Goal: Book appointment/travel/reservation

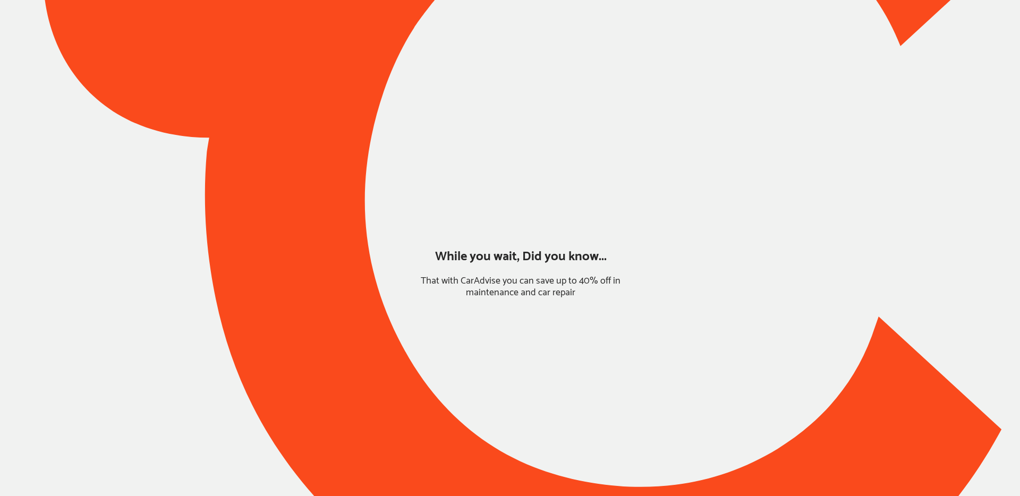
type input "*****"
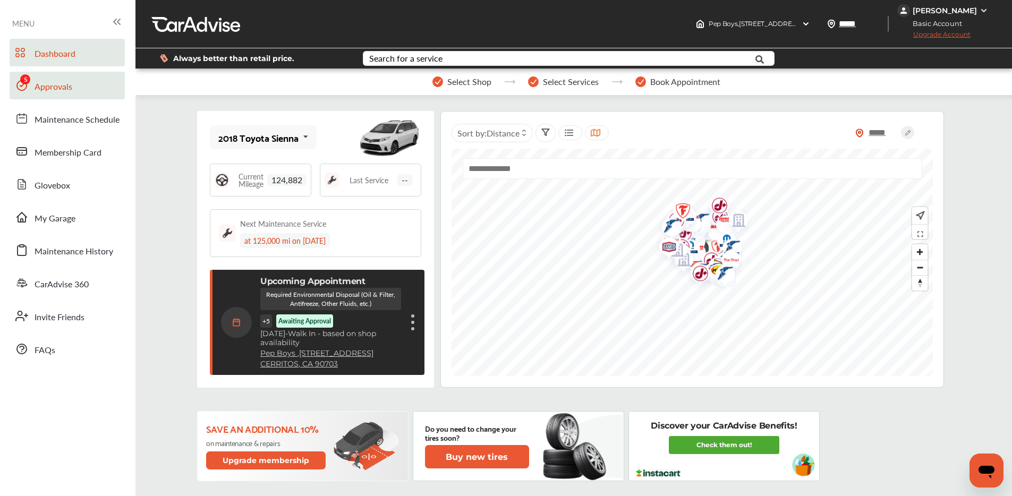
click at [37, 80] on span "Approvals" at bounding box center [54, 87] width 38 height 14
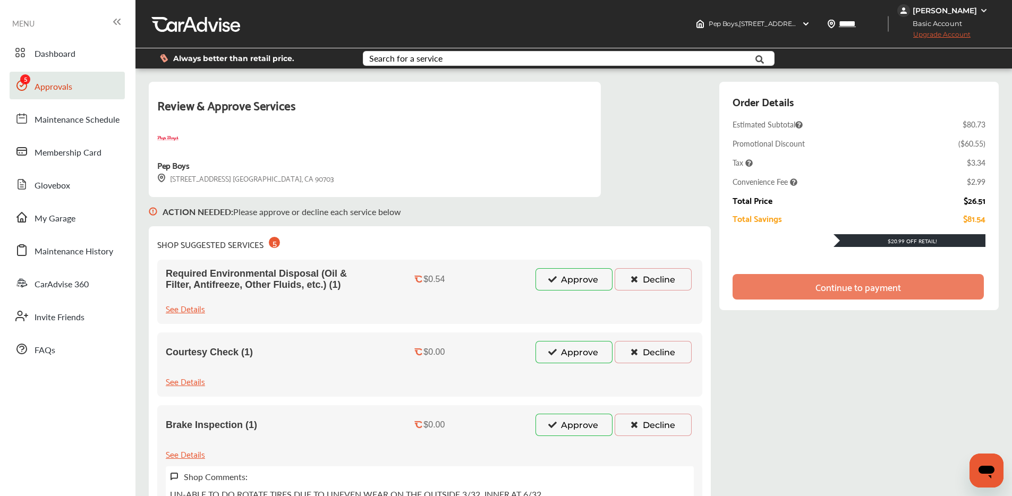
click at [557, 276] on button "Approve" at bounding box center [573, 279] width 77 height 22
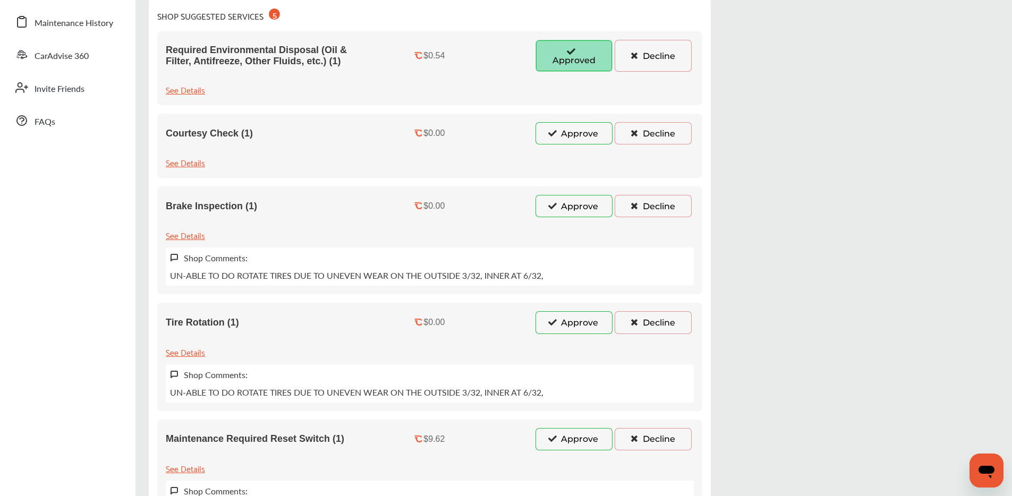
scroll to position [227, 0]
click at [566, 137] on button "Approve" at bounding box center [573, 134] width 77 height 22
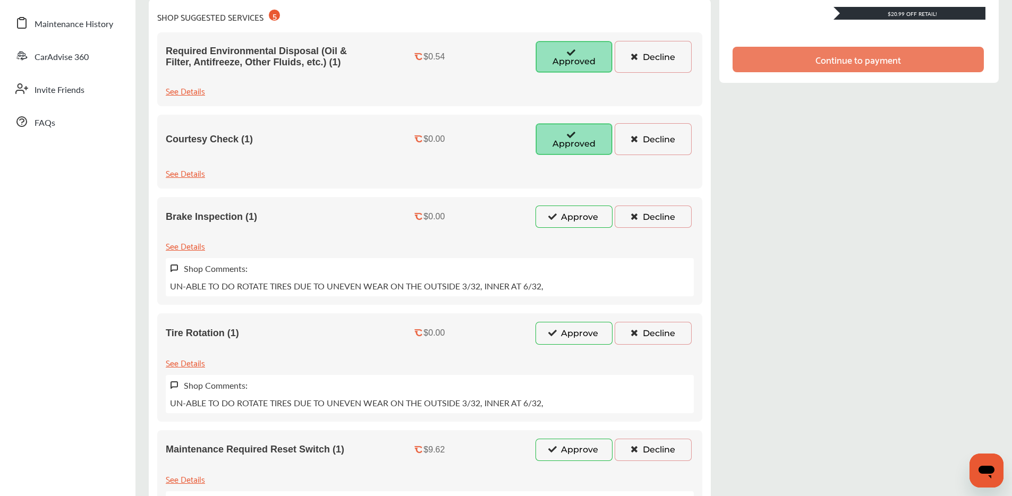
click at [562, 223] on button "Approve" at bounding box center [573, 217] width 77 height 22
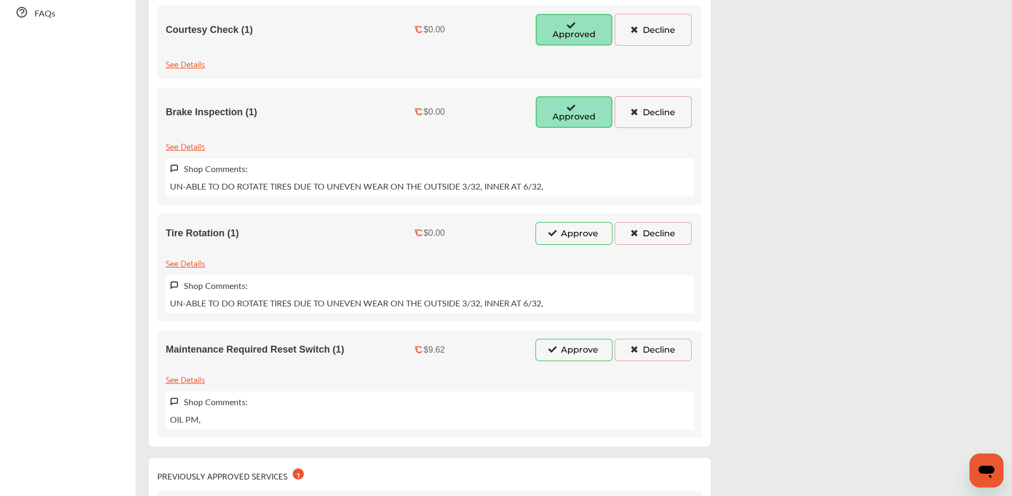
scroll to position [452, 0]
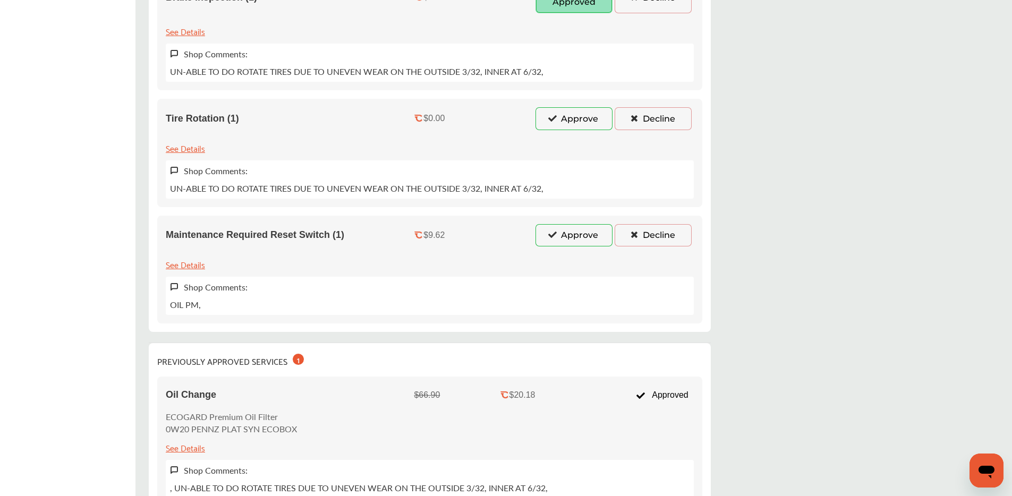
click at [555, 115] on icon at bounding box center [553, 117] width 10 height 7
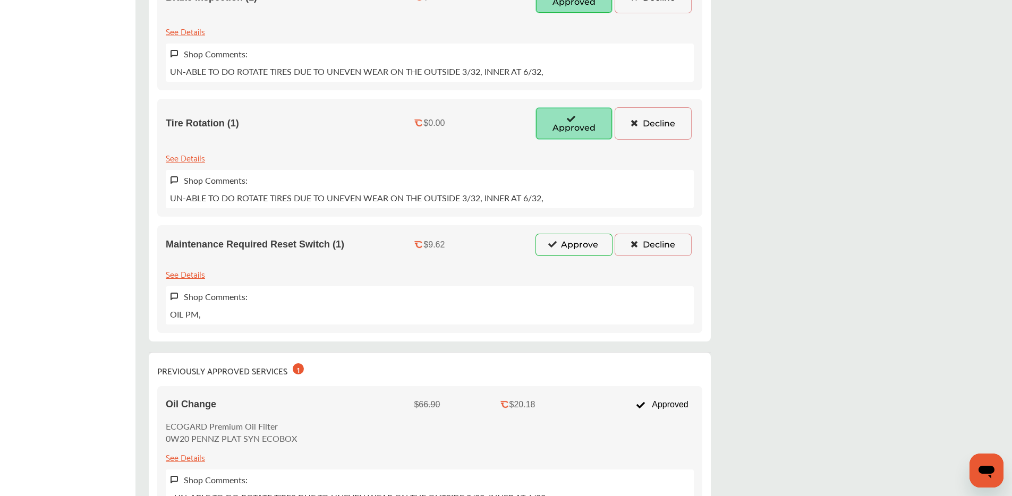
click at [560, 246] on button "Approve" at bounding box center [573, 245] width 77 height 22
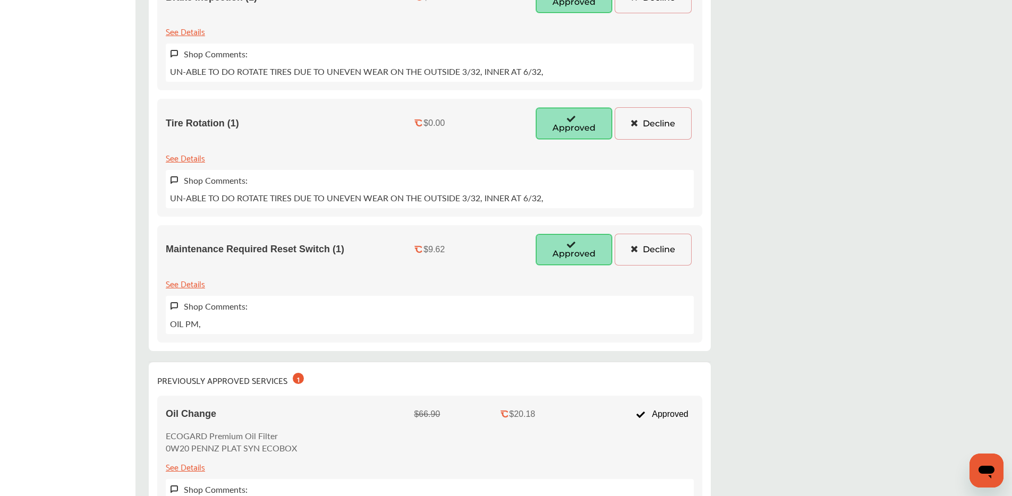
scroll to position [0, 0]
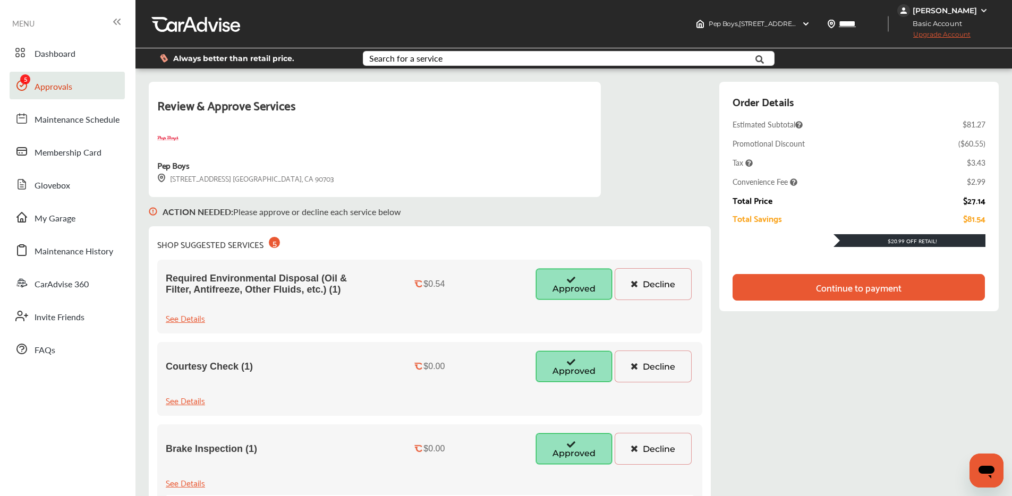
click at [854, 292] on div "Continue to payment" at bounding box center [859, 287] width 86 height 11
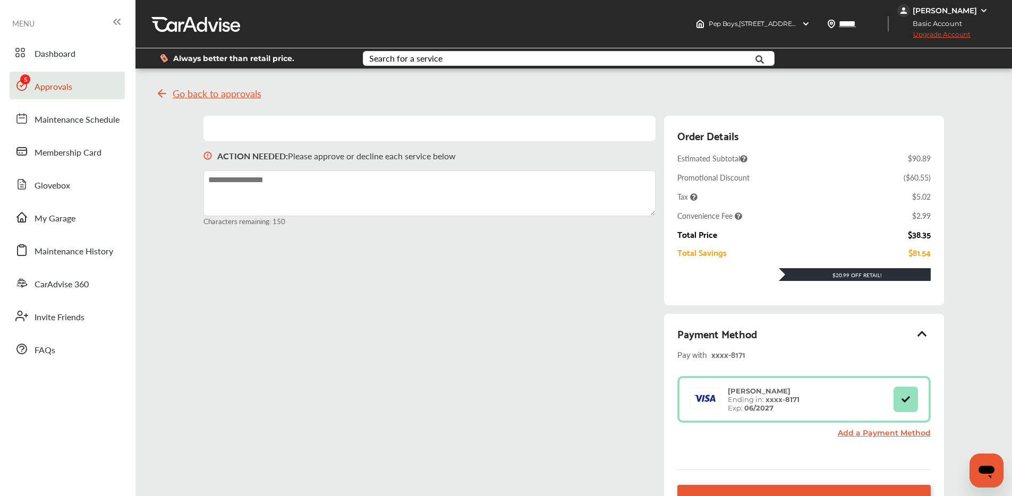
drag, startPoint x: 69, startPoint y: 60, endPoint x: 72, endPoint y: 87, distance: 26.7
click at [69, 61] on span "Dashboard" at bounding box center [55, 54] width 41 height 14
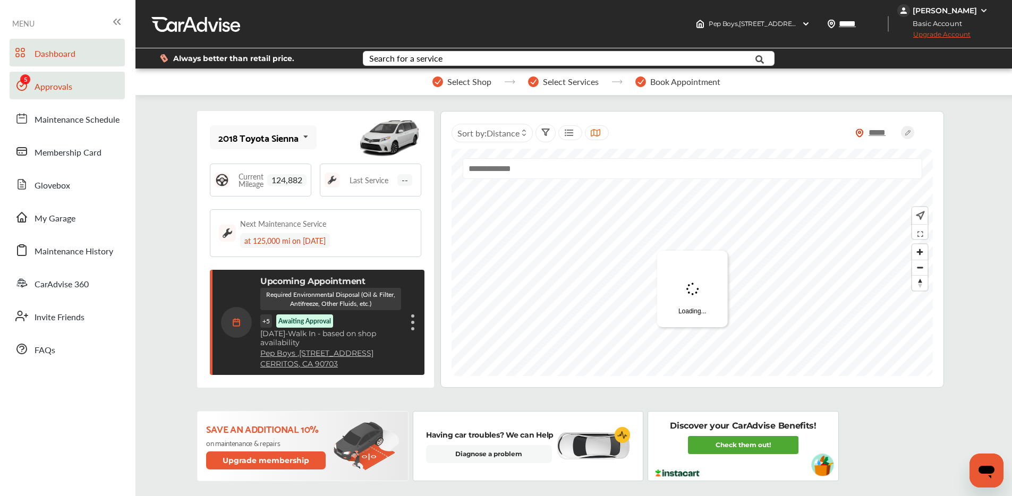
click at [70, 88] on span "Approvals" at bounding box center [54, 87] width 38 height 14
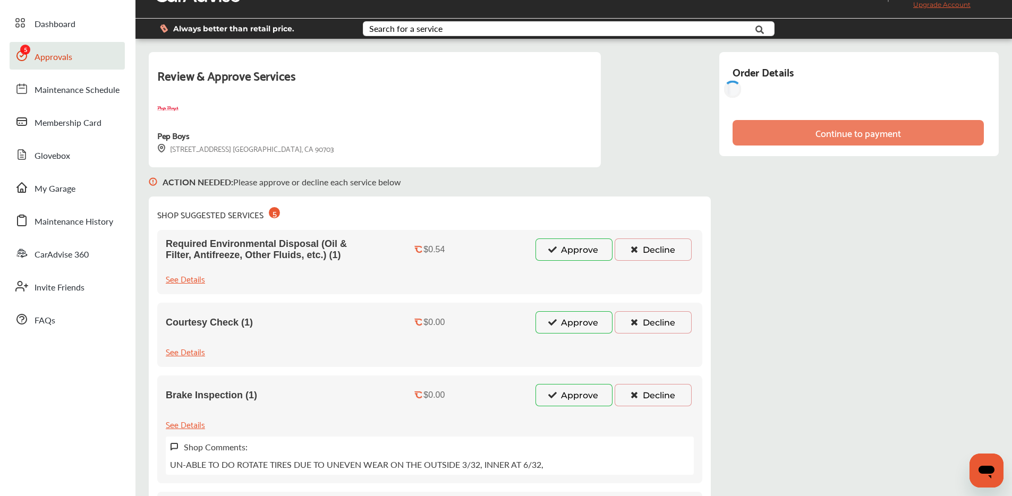
scroll to position [64, 0]
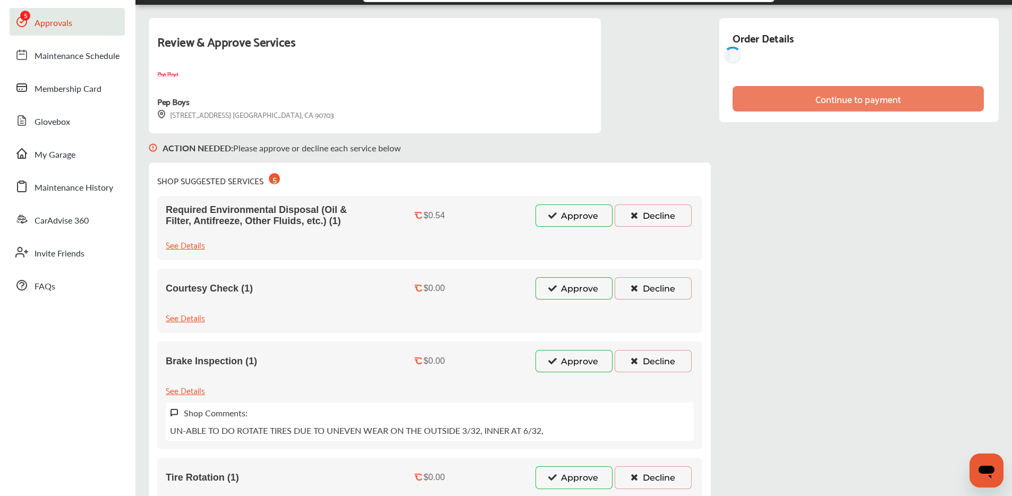
click at [558, 218] on button "Approve" at bounding box center [573, 216] width 77 height 22
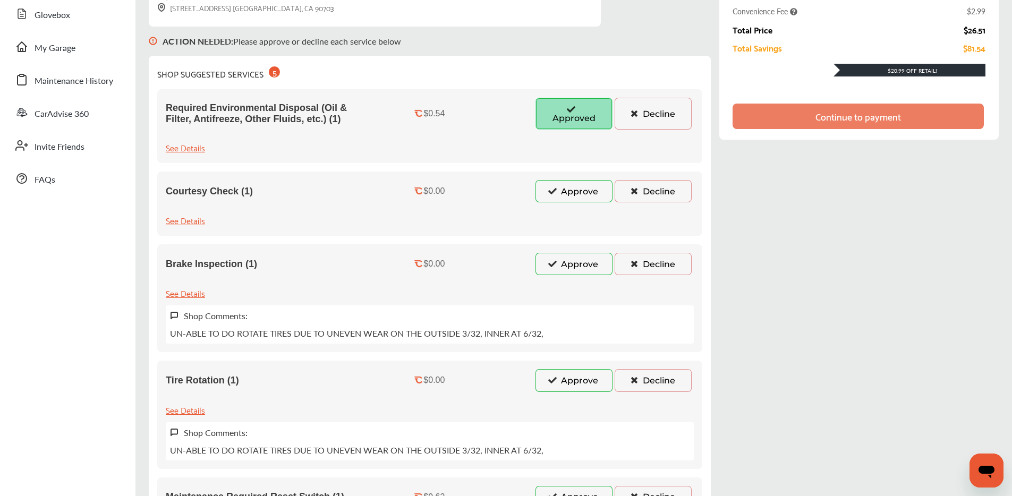
scroll to position [290, 0]
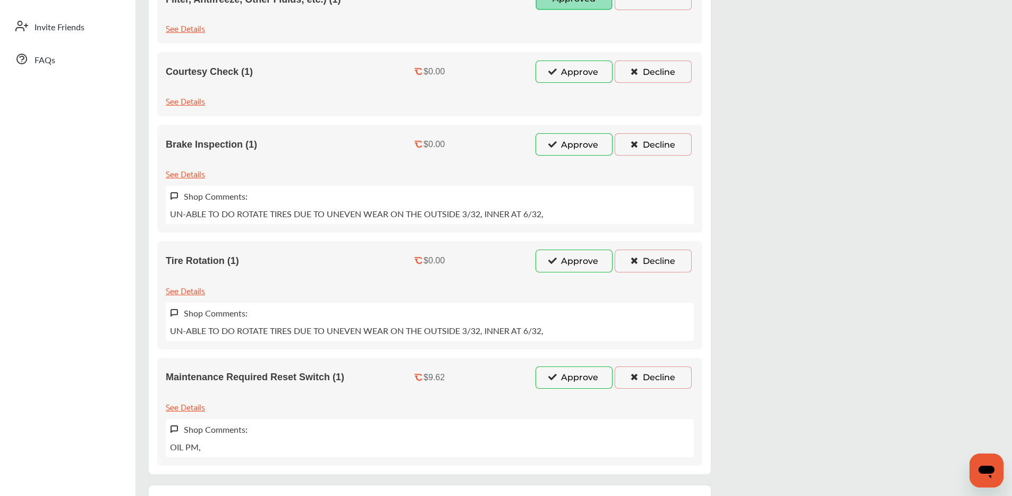
click at [566, 71] on button "Approve" at bounding box center [573, 72] width 77 height 22
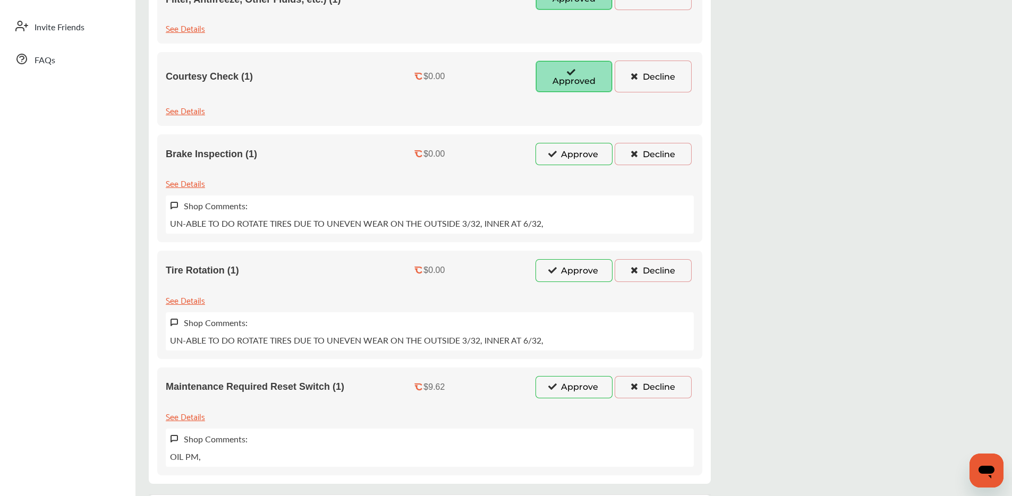
click at [553, 155] on icon at bounding box center [553, 153] width 10 height 7
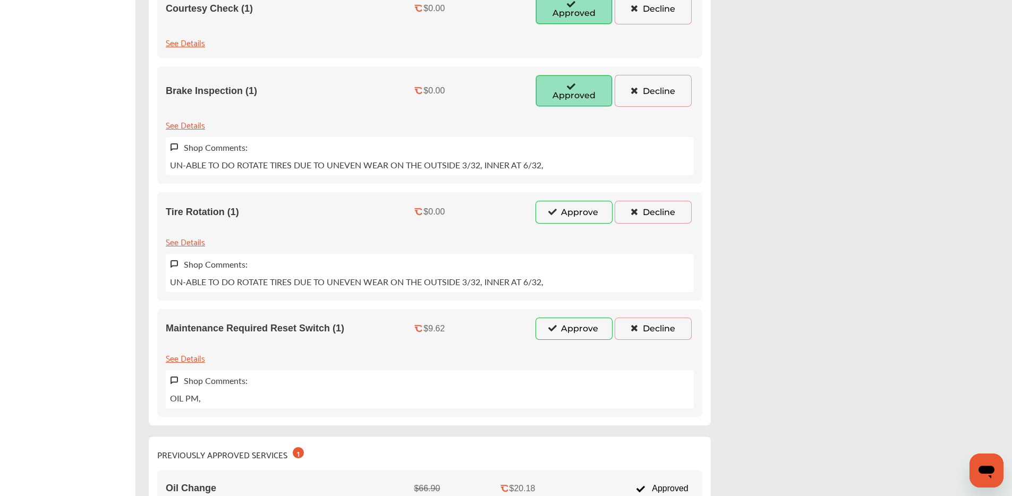
scroll to position [506, 0]
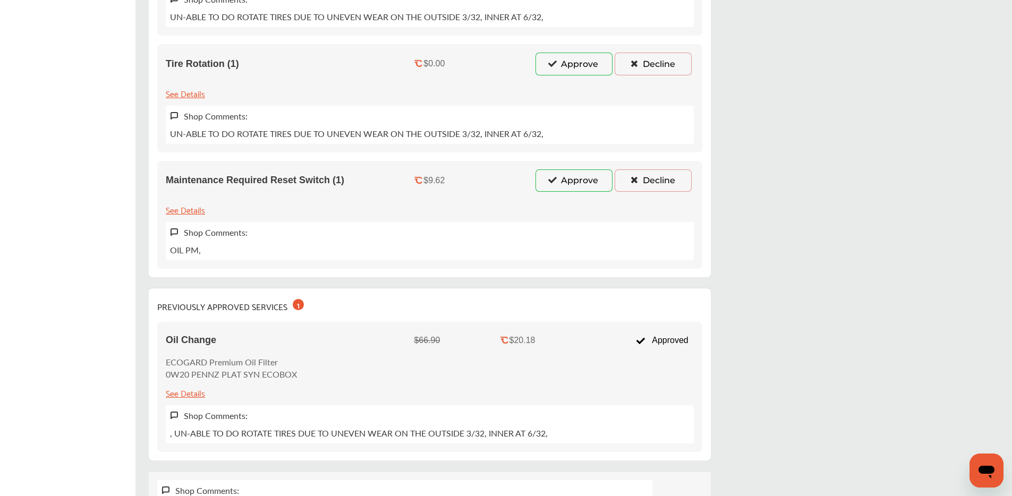
click at [565, 62] on button "Approve" at bounding box center [573, 64] width 77 height 22
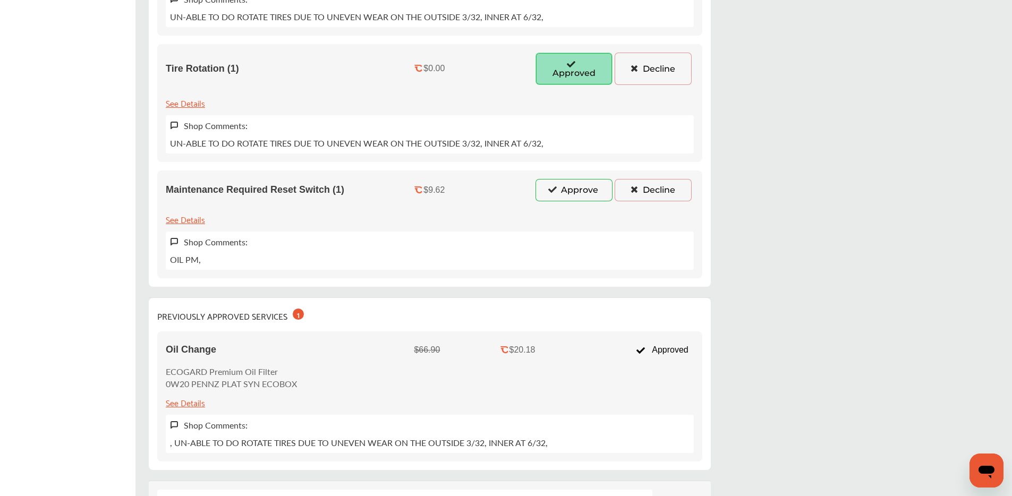
click at [551, 188] on icon at bounding box center [553, 188] width 10 height 7
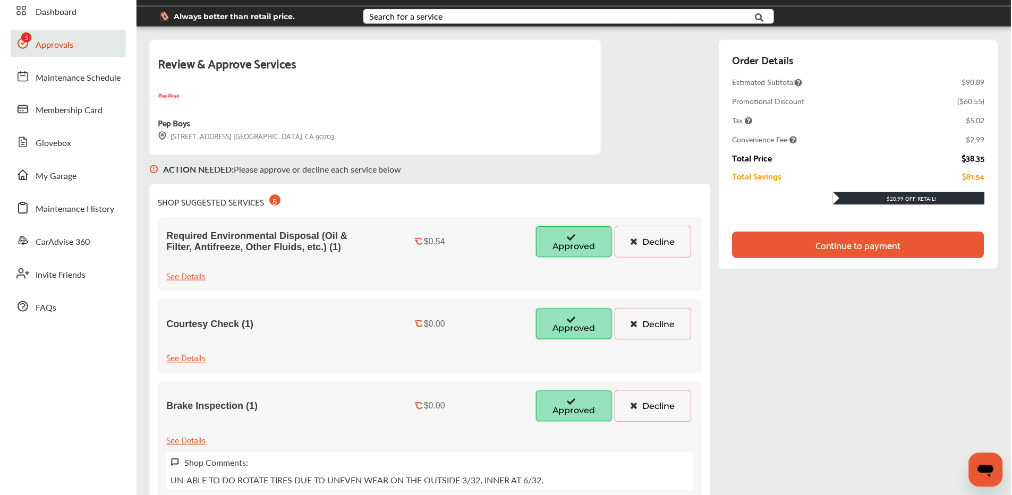
scroll to position [0, 0]
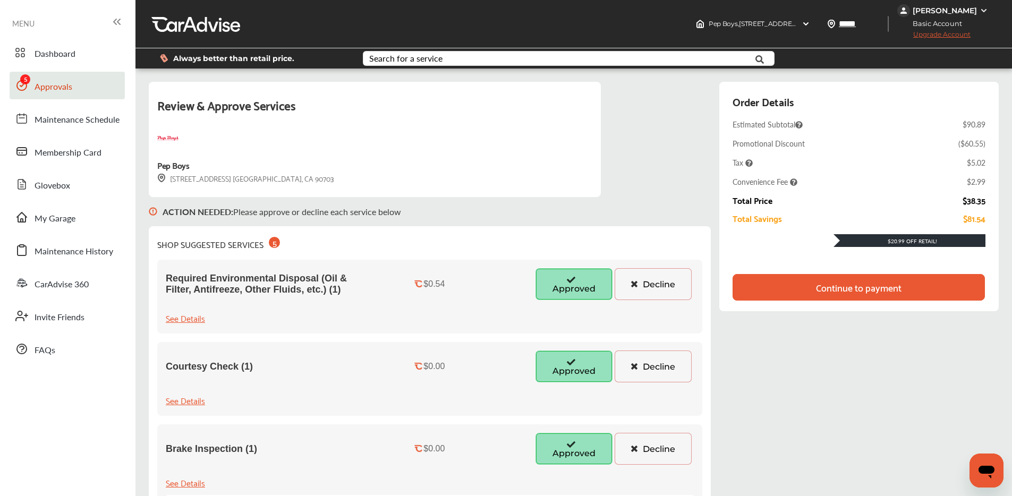
click at [824, 283] on div "Continue to payment" at bounding box center [859, 287] width 86 height 11
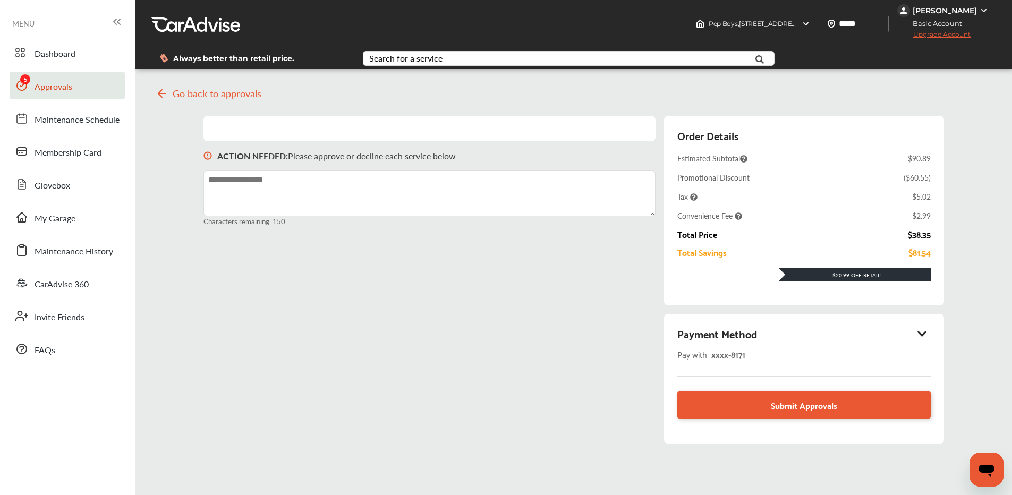
click at [47, 61] on span "Dashboard" at bounding box center [55, 54] width 41 height 14
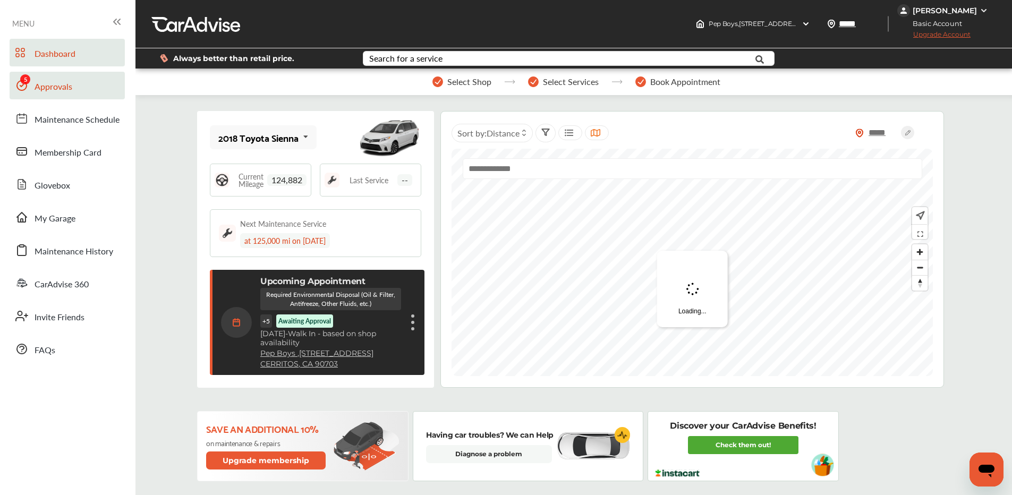
click at [52, 83] on span "Approvals" at bounding box center [54, 87] width 38 height 14
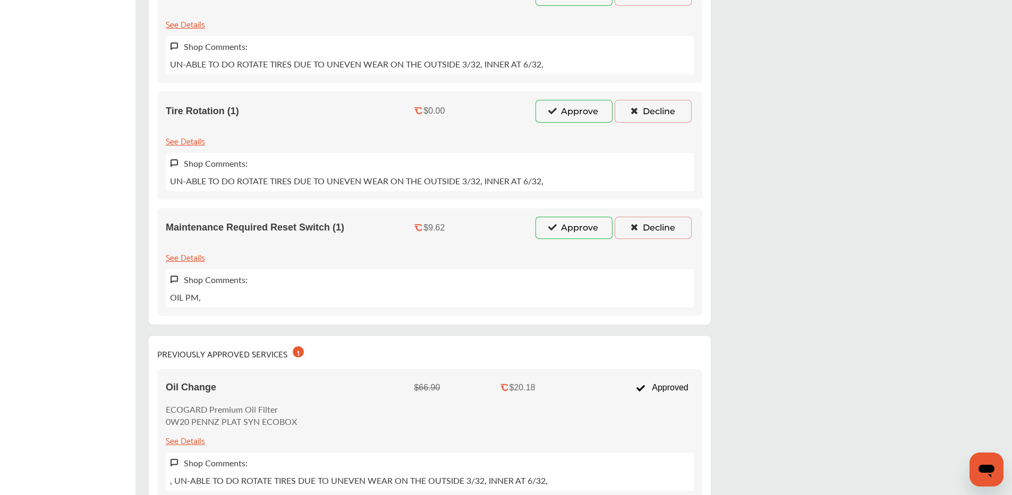
scroll to position [438, 0]
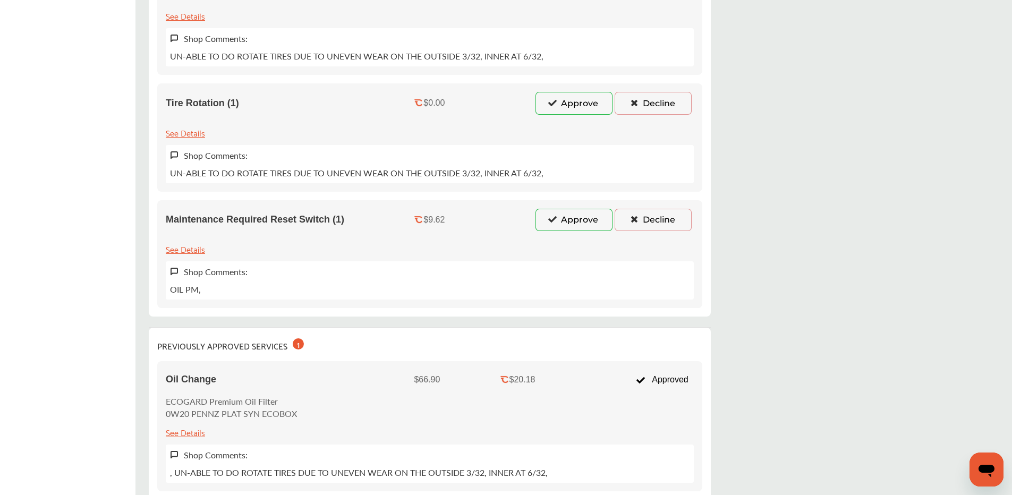
click at [561, 218] on button "Approve" at bounding box center [573, 220] width 77 height 22
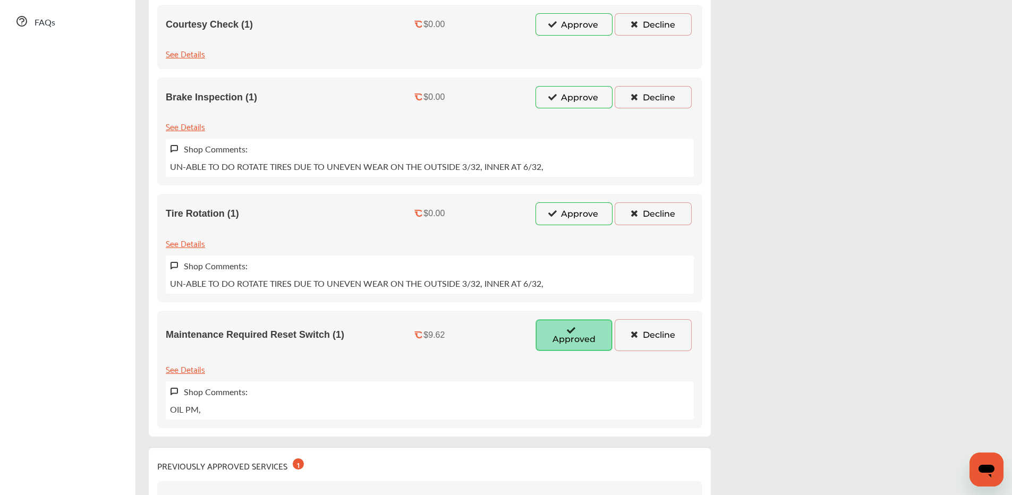
scroll to position [212, 0]
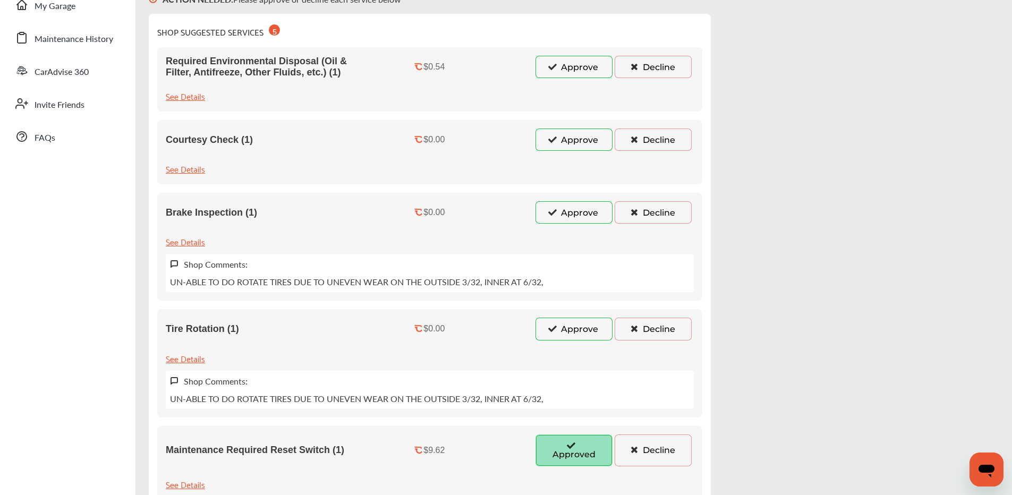
click at [566, 319] on button "Approve" at bounding box center [573, 329] width 77 height 22
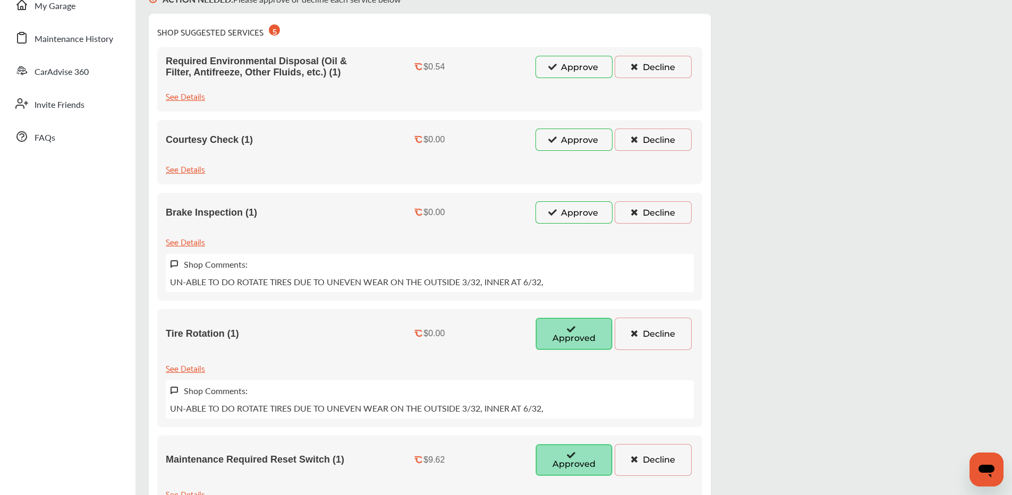
click at [561, 222] on button "Approve" at bounding box center [573, 212] width 77 height 22
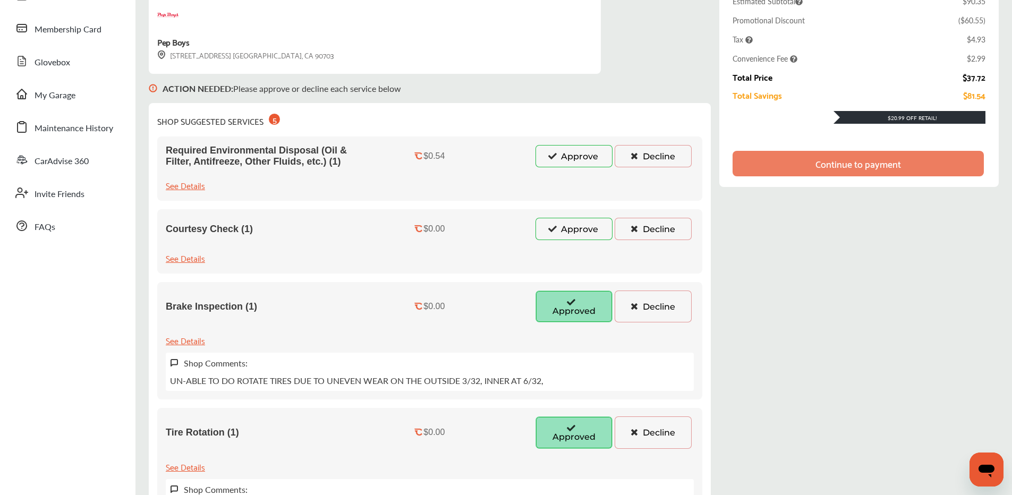
scroll to position [121, 0]
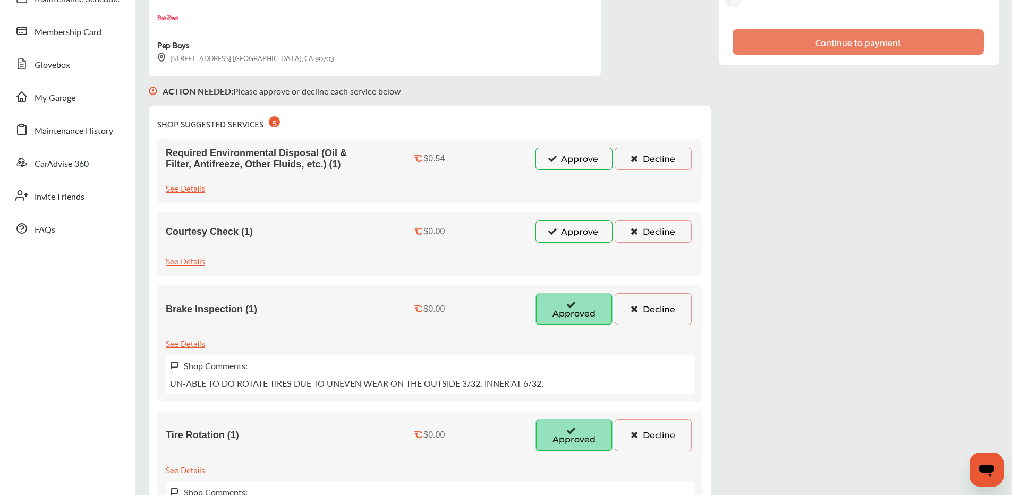
click at [560, 228] on button "Approve" at bounding box center [573, 231] width 77 height 22
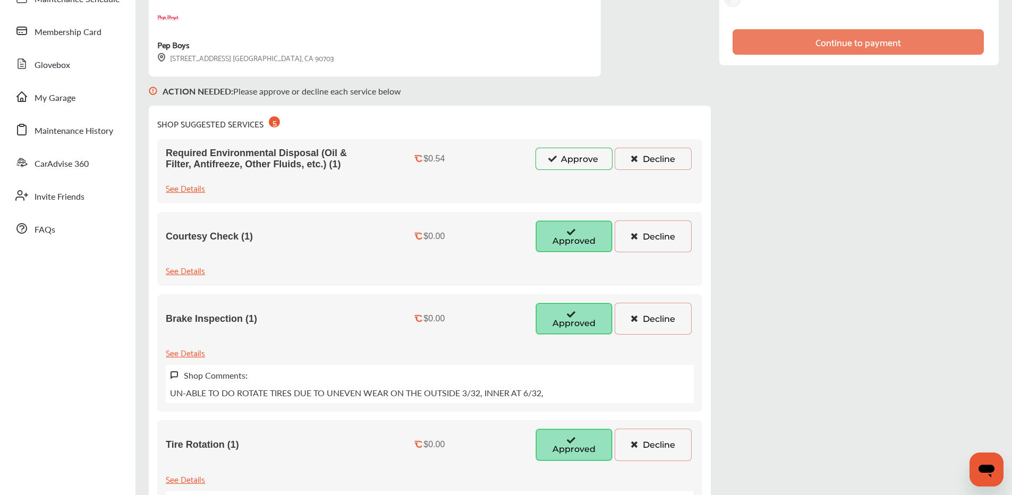
click at [554, 156] on icon at bounding box center [553, 158] width 10 height 7
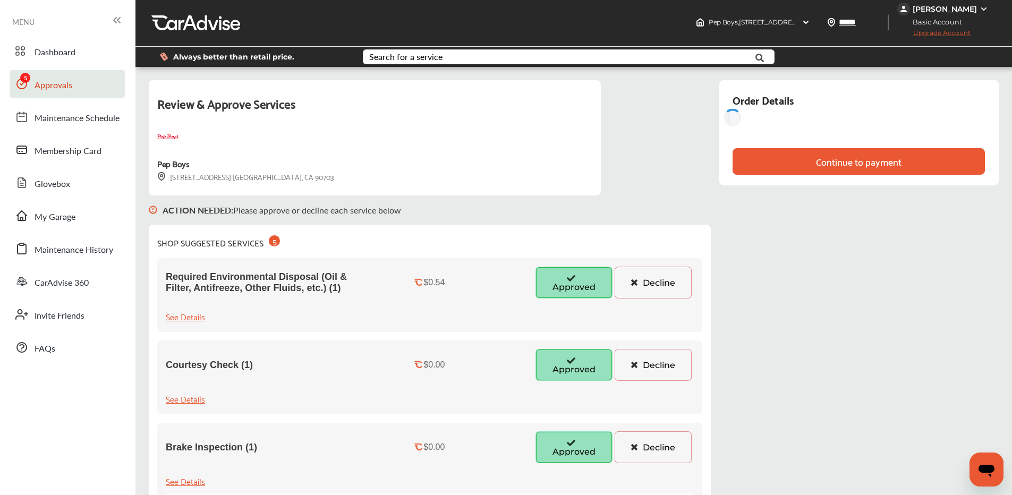
scroll to position [0, 0]
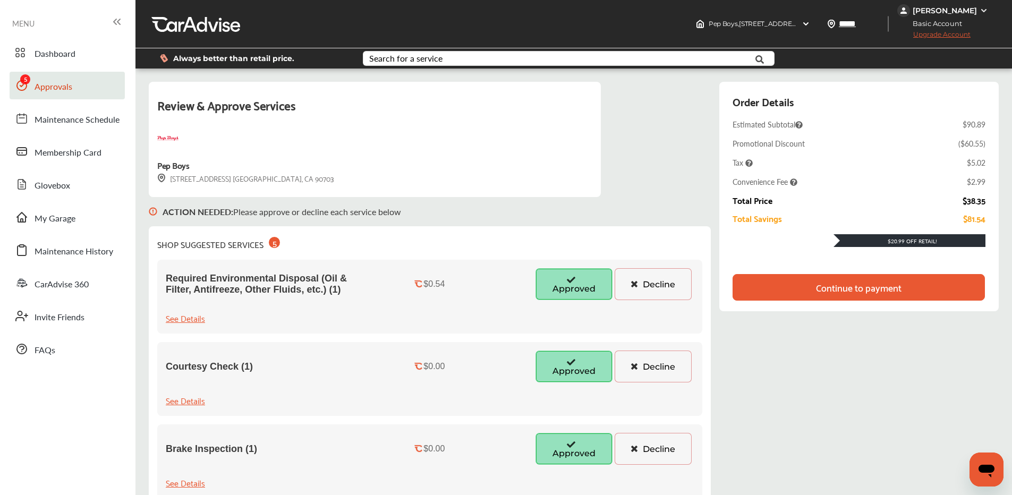
click at [806, 290] on div "Continue to payment" at bounding box center [859, 287] width 252 height 27
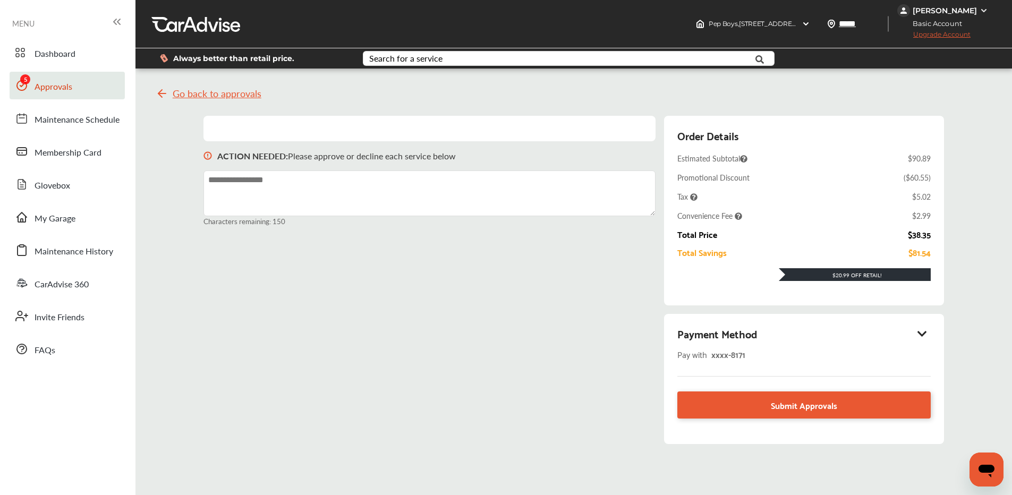
click at [925, 327] on div "Payment Method" at bounding box center [803, 334] width 253 height 18
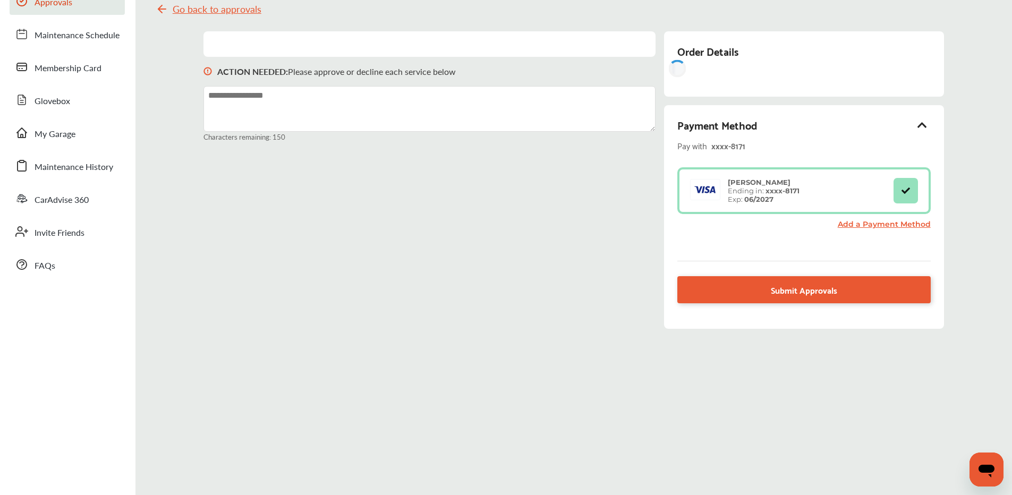
scroll to position [86, 0]
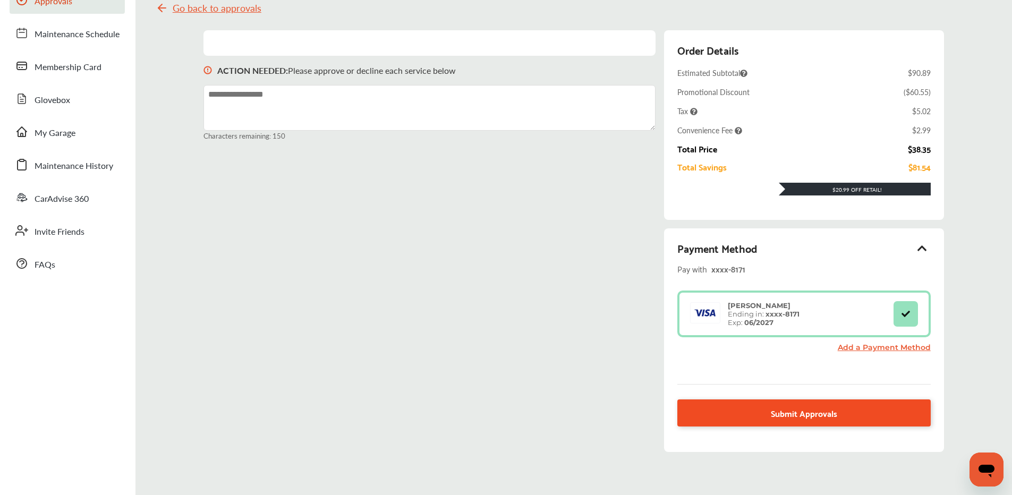
click at [769, 412] on link "Submit Approvals" at bounding box center [803, 412] width 253 height 27
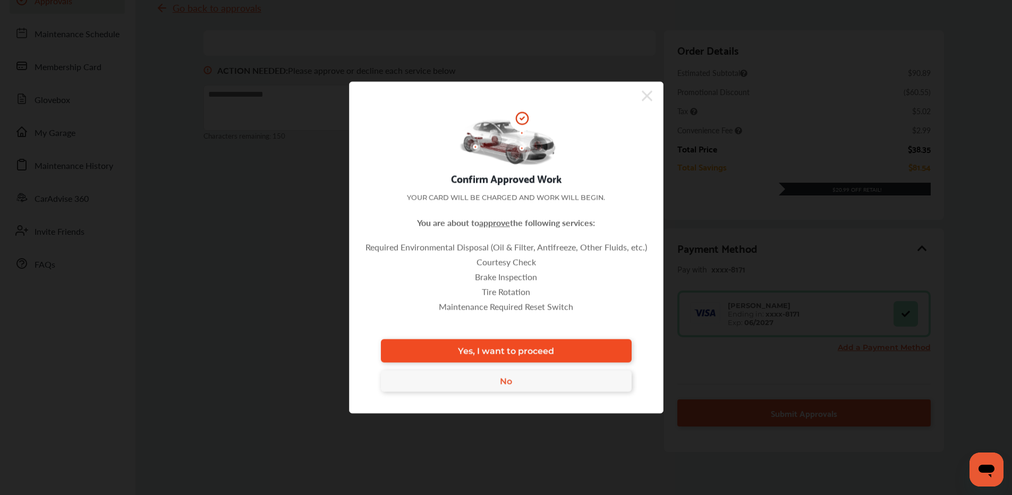
click at [557, 343] on link "Yes, I want to proceed" at bounding box center [506, 350] width 251 height 23
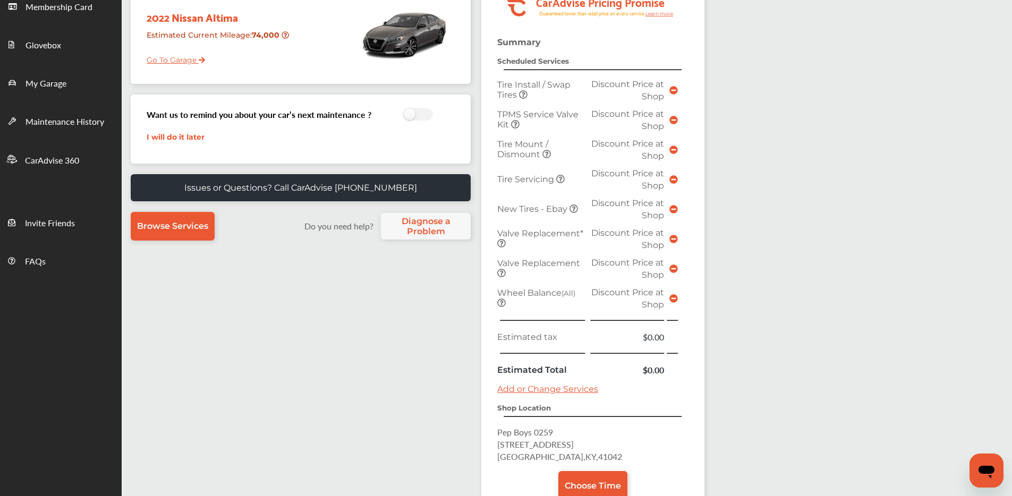
scroll to position [254, 0]
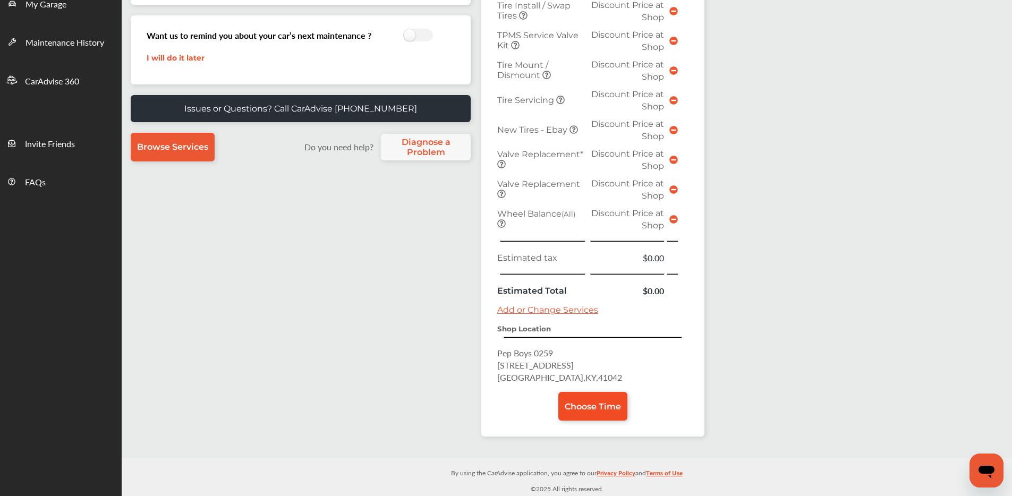
click at [580, 398] on link "Choose Time" at bounding box center [592, 406] width 69 height 29
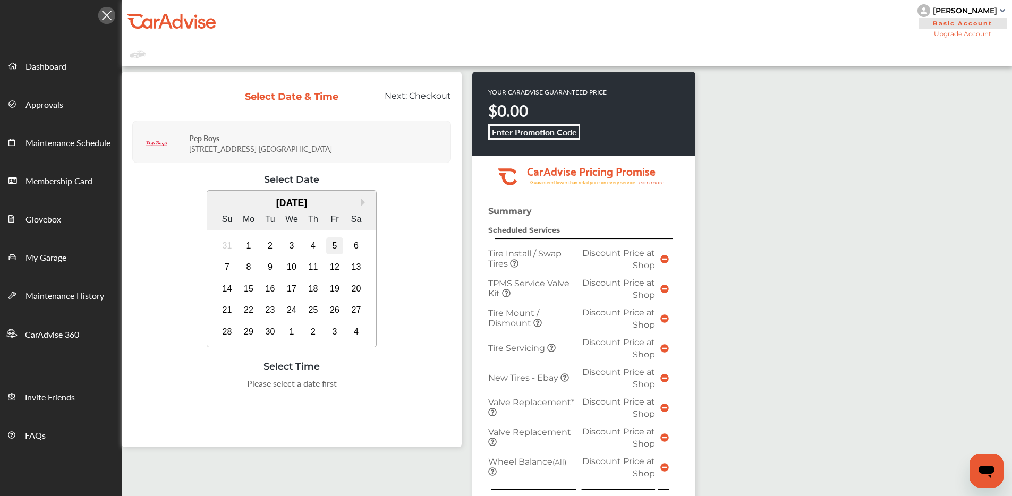
click at [330, 245] on div "5" at bounding box center [334, 245] width 17 height 17
click at [353, 389] on div "1:00 PM" at bounding box center [345, 386] width 50 height 19
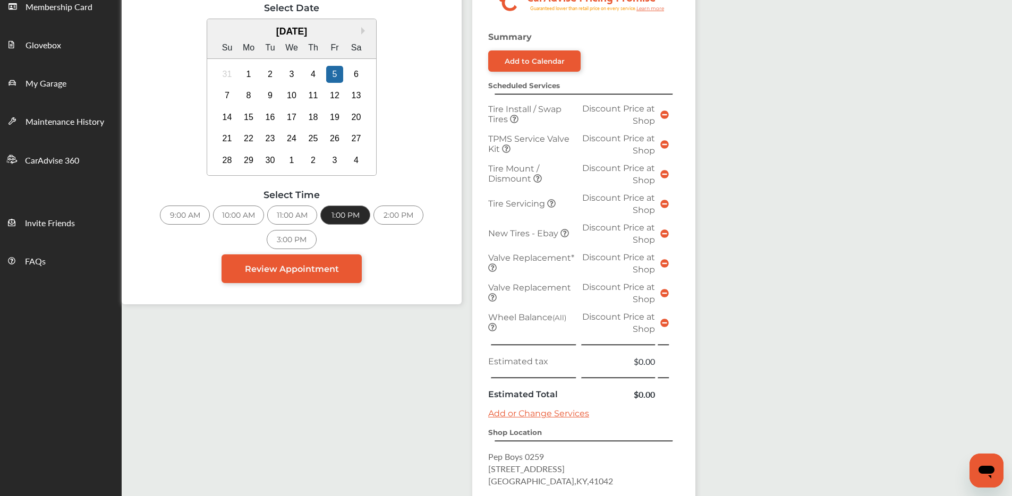
scroll to position [312, 0]
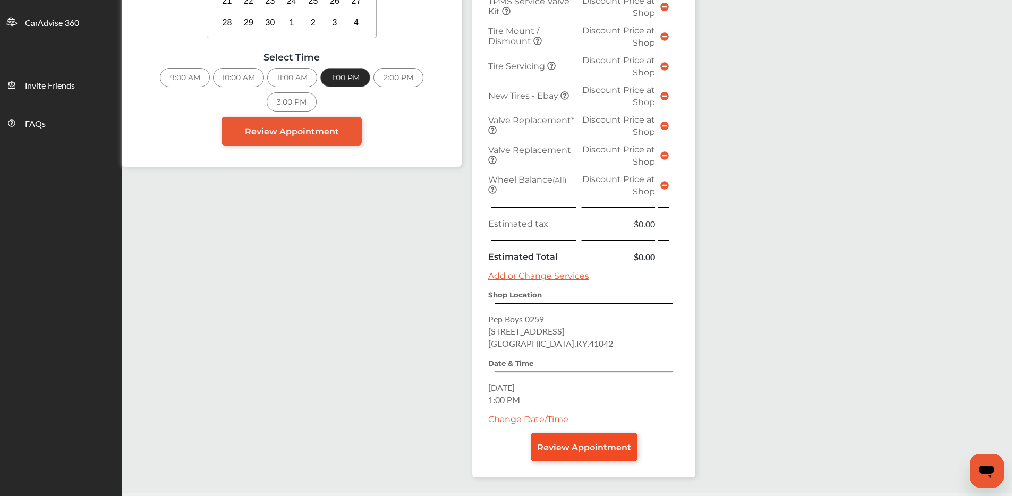
click at [589, 456] on link "Review Appointment" at bounding box center [584, 447] width 107 height 29
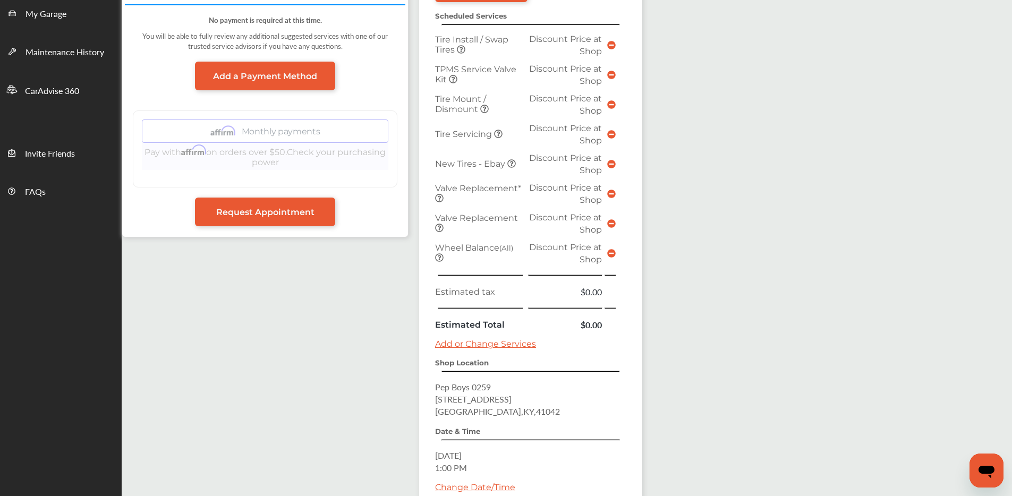
scroll to position [347, 0]
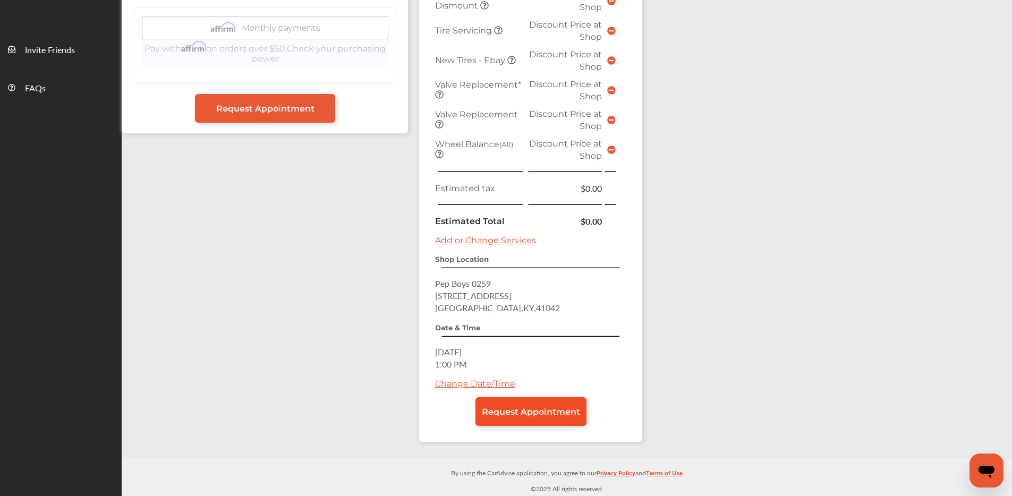
click at [537, 413] on span "Request Appointment" at bounding box center [531, 412] width 98 height 10
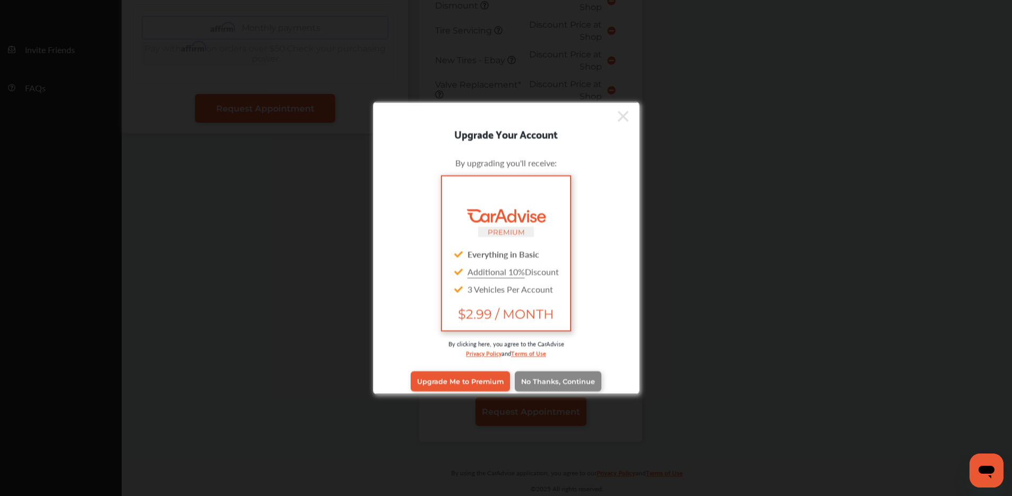
click at [577, 377] on span "No Thanks, Continue" at bounding box center [558, 381] width 74 height 8
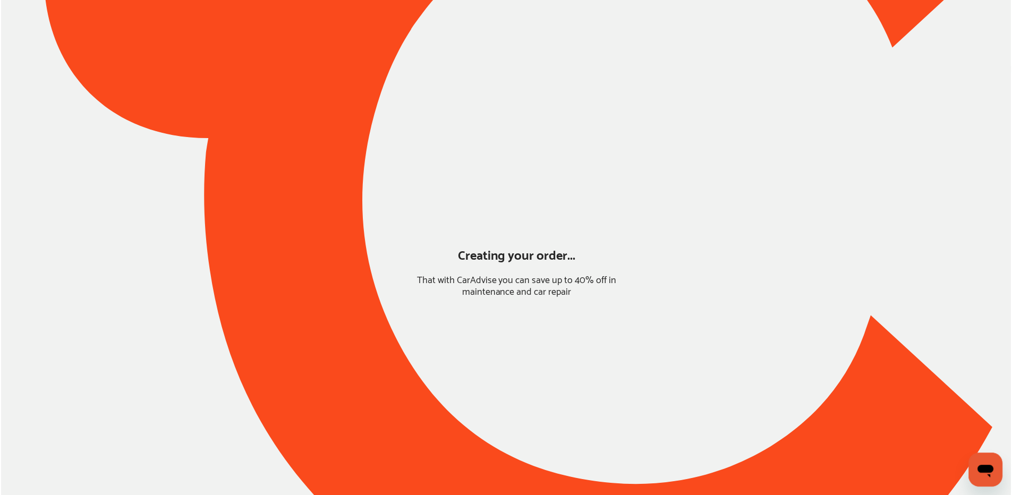
scroll to position [0, 0]
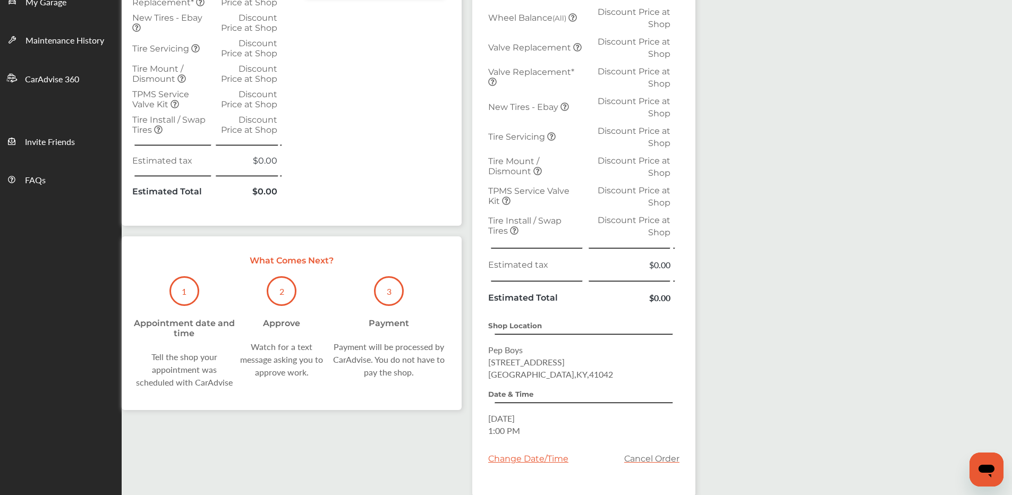
scroll to position [311, 0]
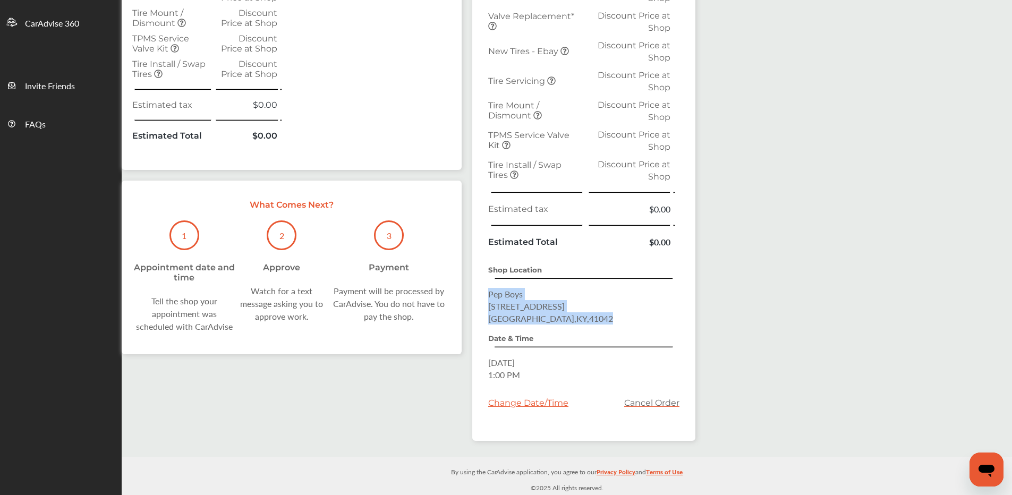
drag, startPoint x: 490, startPoint y: 296, endPoint x: 545, endPoint y: 321, distance: 59.9
click at [556, 326] on div "Summary Add to Calendar Scheduled Services Wheel Balance (All) Discount Price a…" at bounding box center [583, 160] width 223 height 562
copy p "Pep Boys 832 Heights Blvd Florence , KY , 41042"
